Goal: Task Accomplishment & Management: Use online tool/utility

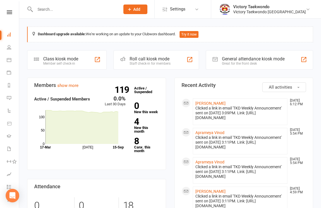
click at [61, 58] on div "Class kiosk mode" at bounding box center [60, 58] width 35 height 5
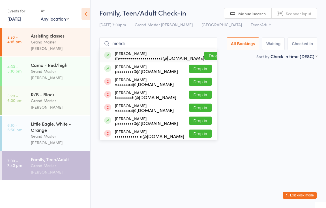
type input "mehdi"
click at [204, 53] on button "Drop in" at bounding box center [215, 56] width 23 height 8
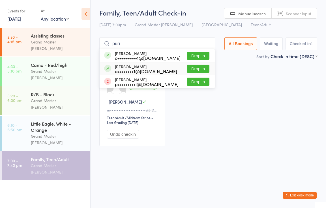
type input "puri"
click at [198, 70] on button "Drop in" at bounding box center [198, 69] width 23 height 8
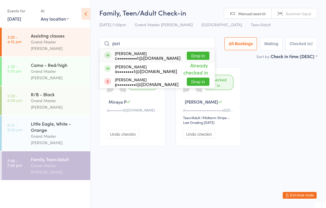
type input "puri"
click at [201, 57] on button "Drop in" at bounding box center [198, 56] width 23 height 8
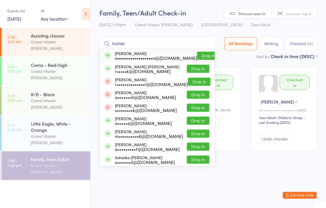
type input "kumar"
click at [203, 56] on button "Drop in" at bounding box center [208, 56] width 23 height 8
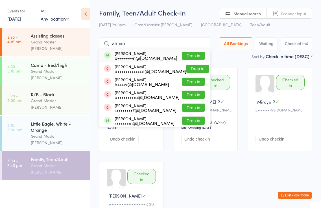
type input "arman"
click at [195, 54] on button "Drop in" at bounding box center [193, 56] width 23 height 8
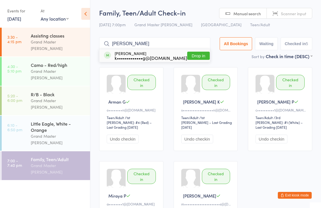
type input "kirst"
click at [195, 55] on button "Drop in" at bounding box center [198, 56] width 23 height 8
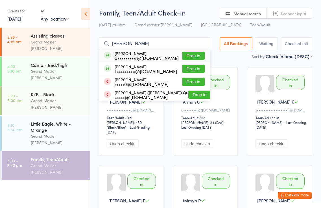
type input "brennan"
click at [195, 55] on button "Drop in" at bounding box center [193, 56] width 23 height 8
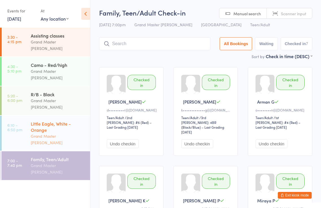
click at [45, 121] on div "Little Eagle, White - Orange" at bounding box center [58, 127] width 55 height 12
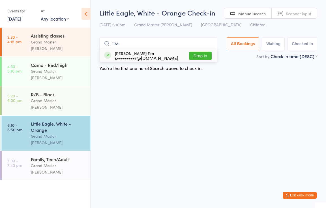
type input "fea"
click at [195, 57] on button "Drop in" at bounding box center [200, 56] width 23 height 8
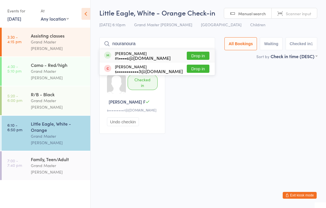
type input "nouranoura"
click at [196, 56] on button "Drop in" at bounding box center [198, 56] width 23 height 8
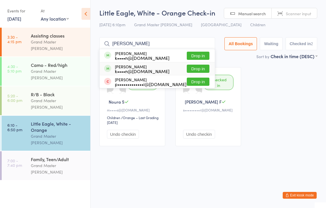
type input "tran"
click at [196, 68] on button "Drop in" at bounding box center [198, 69] width 23 height 8
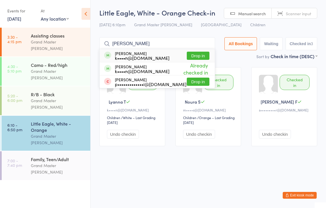
type input "tran"
click at [200, 56] on button "Drop in" at bounding box center [198, 56] width 23 height 8
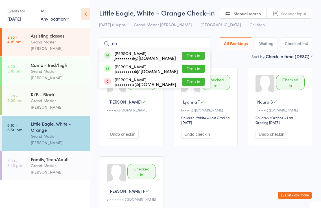
type input "co"
click at [191, 57] on button "Drop in" at bounding box center [193, 56] width 23 height 8
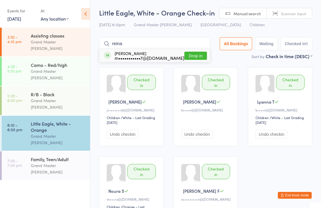
type input "reina"
click at [192, 55] on button "Drop in" at bounding box center [196, 56] width 23 height 8
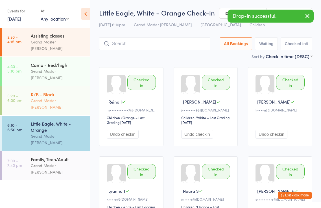
drag, startPoint x: 51, startPoint y: 90, endPoint x: 54, endPoint y: 87, distance: 3.8
click at [52, 98] on div "Grand Master Kim" at bounding box center [58, 104] width 55 height 13
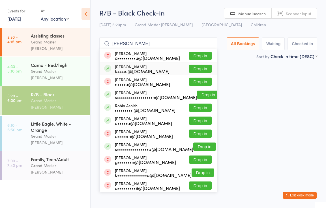
type input "anish"
click at [203, 68] on button "Drop in" at bounding box center [200, 69] width 23 height 8
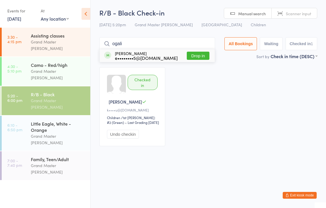
type input "ogali"
click at [201, 58] on button "Drop in" at bounding box center [198, 56] width 23 height 8
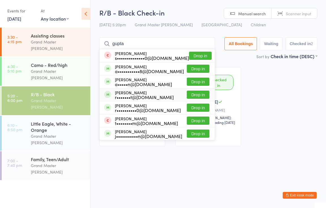
type input "gupta"
click at [197, 95] on button "Drop in" at bounding box center [198, 95] width 23 height 8
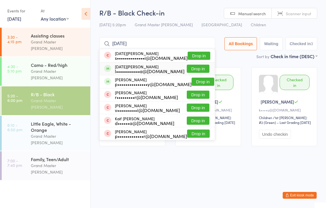
type input "kartik"
click at [197, 69] on button "Drop in" at bounding box center [198, 69] width 23 height 8
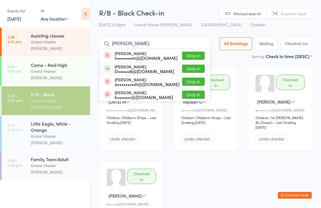
type input "emily"
click at [193, 68] on button "Drop in" at bounding box center [193, 69] width 23 height 8
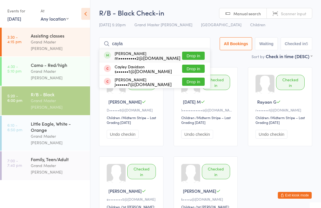
type input "cayla"
click at [193, 57] on button "Drop in" at bounding box center [193, 56] width 23 height 8
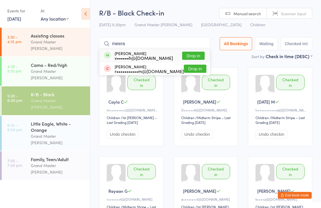
type input "meera"
click at [188, 53] on button "Drop in" at bounding box center [193, 56] width 23 height 8
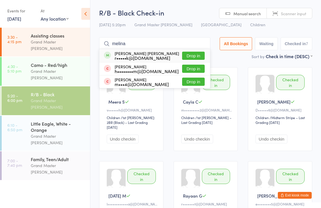
type input "melina"
click at [189, 55] on button "Drop in" at bounding box center [193, 56] width 23 height 8
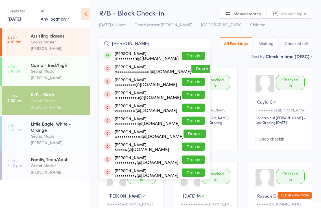
type input "aadith"
click at [189, 55] on button "Drop in" at bounding box center [193, 56] width 23 height 8
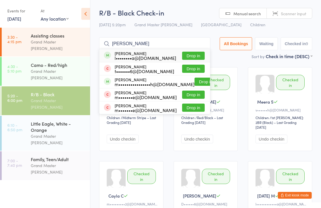
type input "leona"
click at [190, 56] on button "Drop in" at bounding box center [193, 56] width 23 height 8
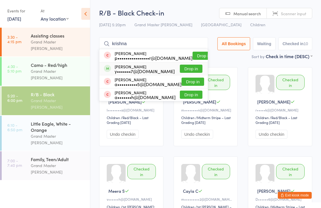
type input "krishna"
click at [191, 70] on button "Drop in" at bounding box center [191, 69] width 23 height 8
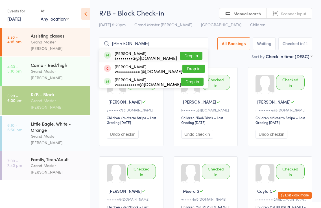
type input "millan"
click at [191, 57] on button "Drop in" at bounding box center [191, 56] width 23 height 8
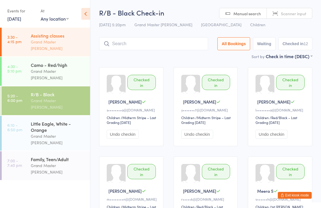
click at [65, 39] on div "Grand Master Kim" at bounding box center [58, 45] width 55 height 13
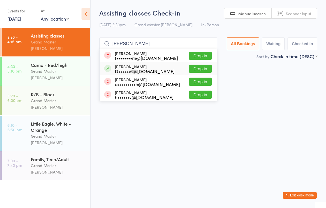
type input "emily"
click at [202, 68] on button "Drop in" at bounding box center [200, 69] width 23 height 8
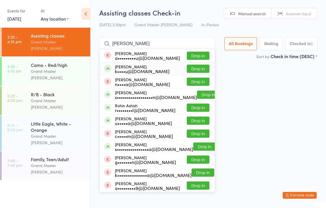
type input "anish"
click at [195, 69] on button "Drop in" at bounding box center [198, 69] width 23 height 8
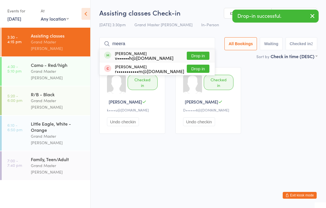
type input "meera"
click at [204, 55] on button "Drop in" at bounding box center [198, 56] width 23 height 8
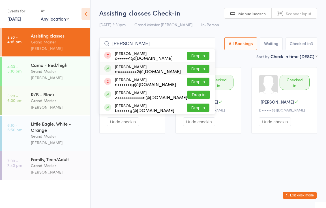
type input "chung"
click at [196, 68] on button "Drop in" at bounding box center [198, 69] width 23 height 8
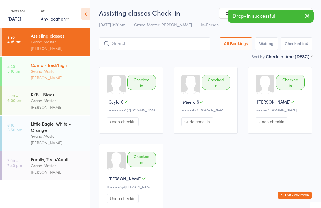
click at [43, 68] on div "Grand Master Kim" at bounding box center [58, 74] width 55 height 13
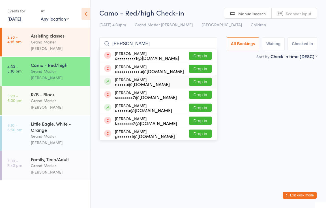
type input "ayush"
click at [201, 81] on button "Drop in" at bounding box center [200, 82] width 23 height 8
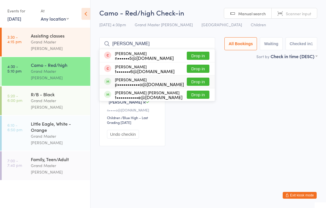
type input "jacob"
click at [198, 82] on button "Drop in" at bounding box center [198, 82] width 23 height 8
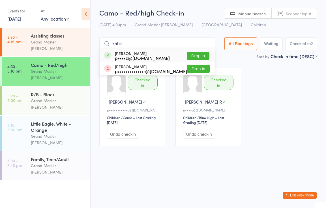
type input "kabir"
click at [198, 55] on button "Drop in" at bounding box center [198, 56] width 23 height 8
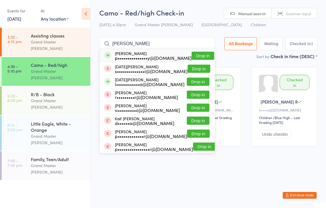
type input "karthik"
click at [201, 55] on button "Drop in" at bounding box center [202, 56] width 23 height 8
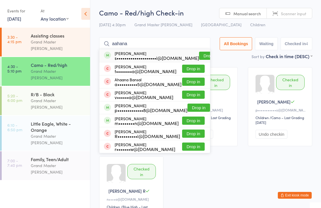
type input "aahana"
click at [201, 54] on button "Drop in" at bounding box center [210, 56] width 23 height 8
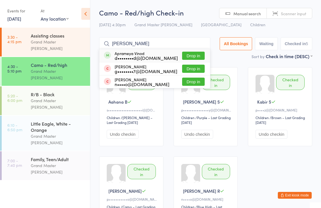
type input "aprameya"
click at [197, 55] on button "Drop in" at bounding box center [193, 56] width 23 height 8
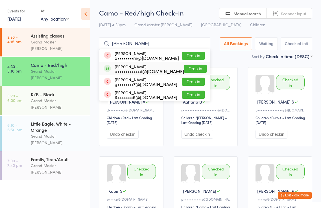
type input "akhil"
click at [198, 67] on button "Drop in" at bounding box center [195, 69] width 23 height 8
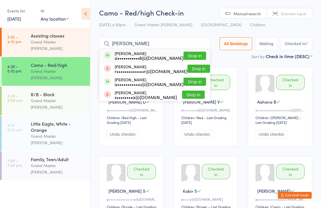
type input "riya"
click at [197, 55] on button "Drop in" at bounding box center [195, 56] width 23 height 8
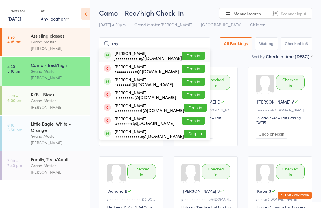
type input "ray"
click at [193, 57] on button "Drop in" at bounding box center [193, 56] width 23 height 8
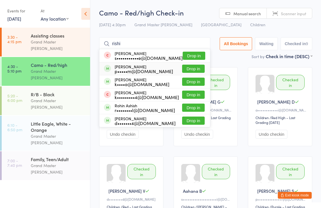
type input "rishi"
click at [193, 70] on button "Drop in" at bounding box center [193, 69] width 23 height 8
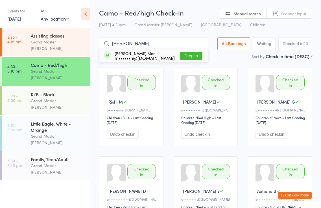
type input "hiten"
click at [189, 57] on button "Drop in" at bounding box center [191, 56] width 23 height 8
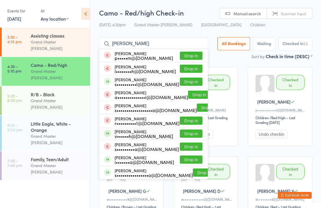
type input "anaya"
click at [188, 135] on button "Drop in" at bounding box center [191, 134] width 23 height 8
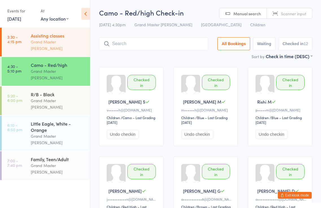
click at [57, 45] on div "Grand Master Kim" at bounding box center [58, 45] width 55 height 13
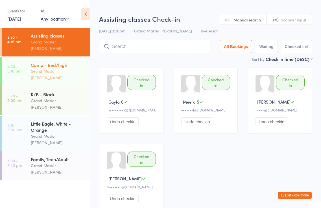
click at [56, 57] on div "Camo - Red/high Grand Master Kim" at bounding box center [60, 71] width 59 height 29
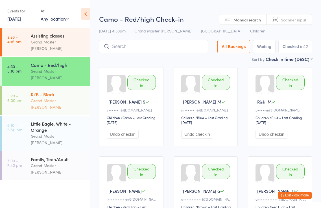
click at [56, 91] on div "R/B - Black" at bounding box center [58, 94] width 55 height 6
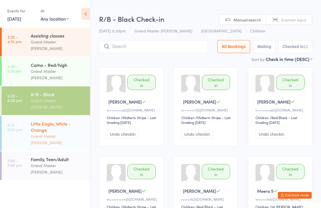
click at [59, 121] on div "Little Eagle, White - Orange" at bounding box center [58, 127] width 55 height 12
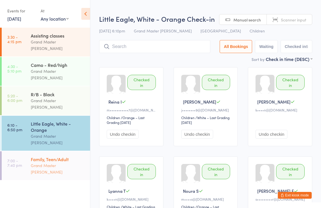
click at [54, 163] on div "Grand Master Kim" at bounding box center [58, 169] width 55 height 13
